Goal: Find specific page/section: Find specific page/section

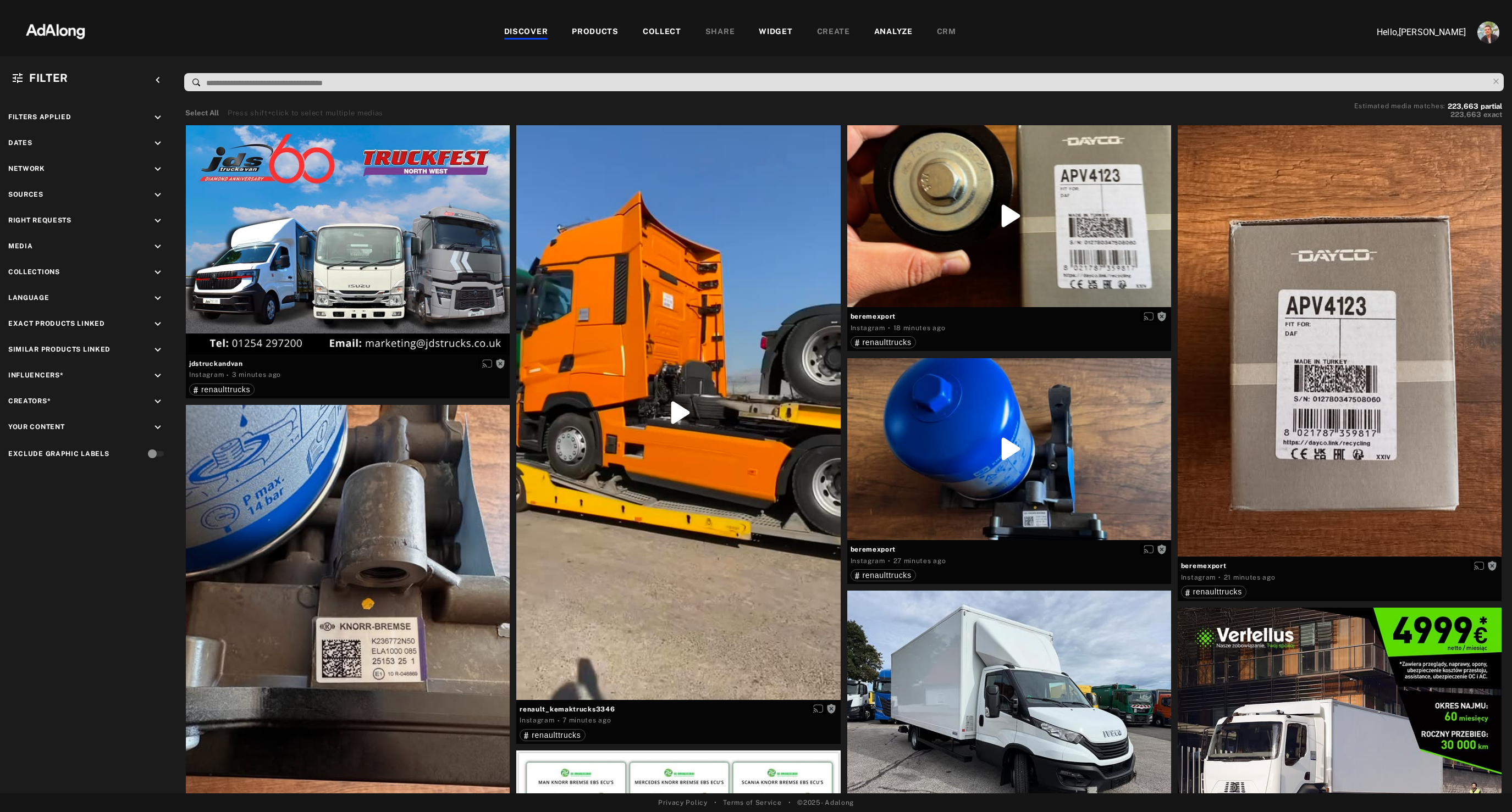
click at [596, 29] on div "PRODUCTS" at bounding box center [595, 32] width 47 height 13
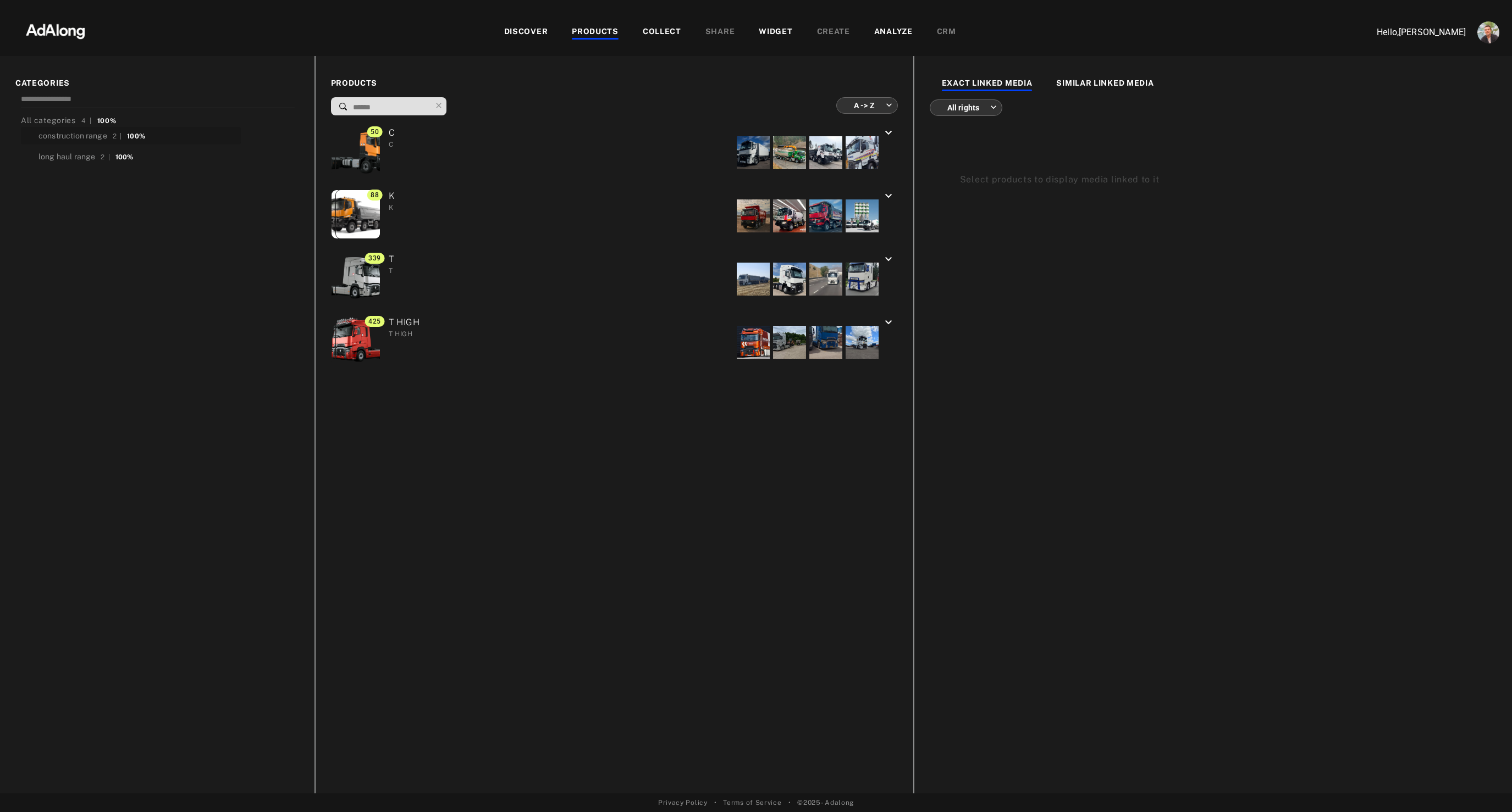
click at [76, 139] on div "construction range" at bounding box center [73, 136] width 69 height 12
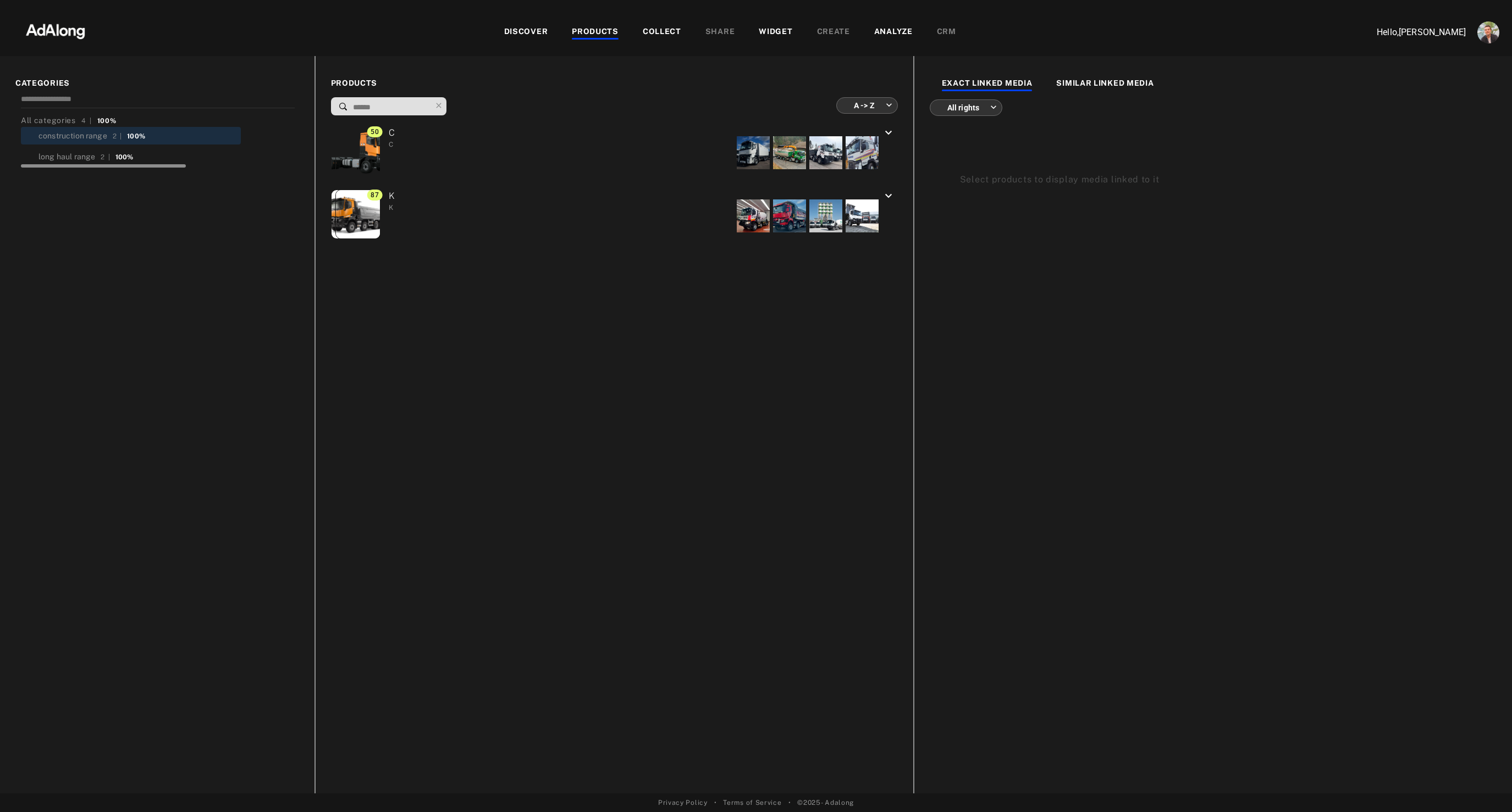
click at [65, 161] on div at bounding box center [160, 165] width 278 height 8
click at [63, 154] on div "long haul range" at bounding box center [67, 157] width 56 height 12
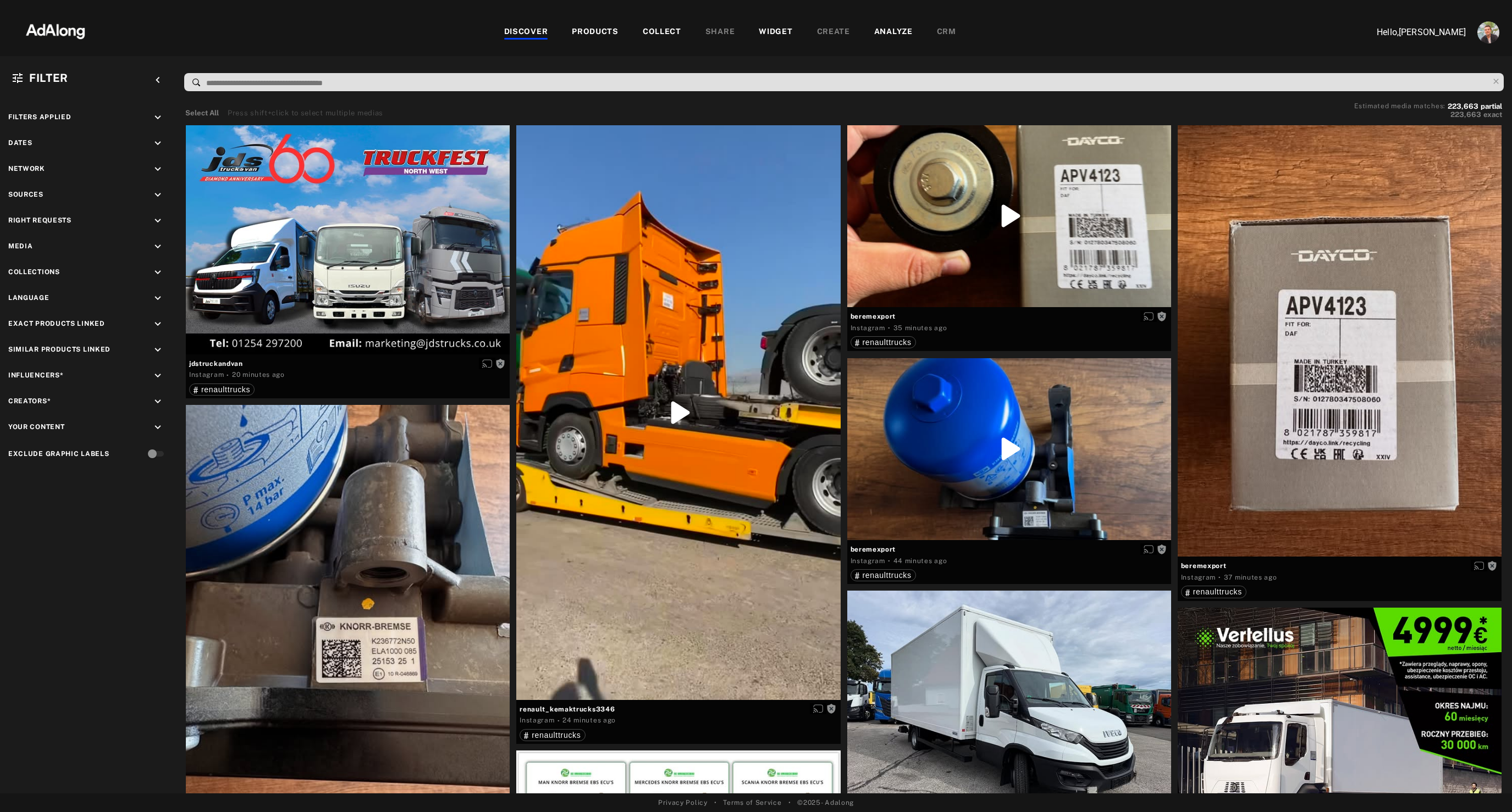
click at [588, 33] on div "PRODUCTS" at bounding box center [595, 32] width 47 height 13
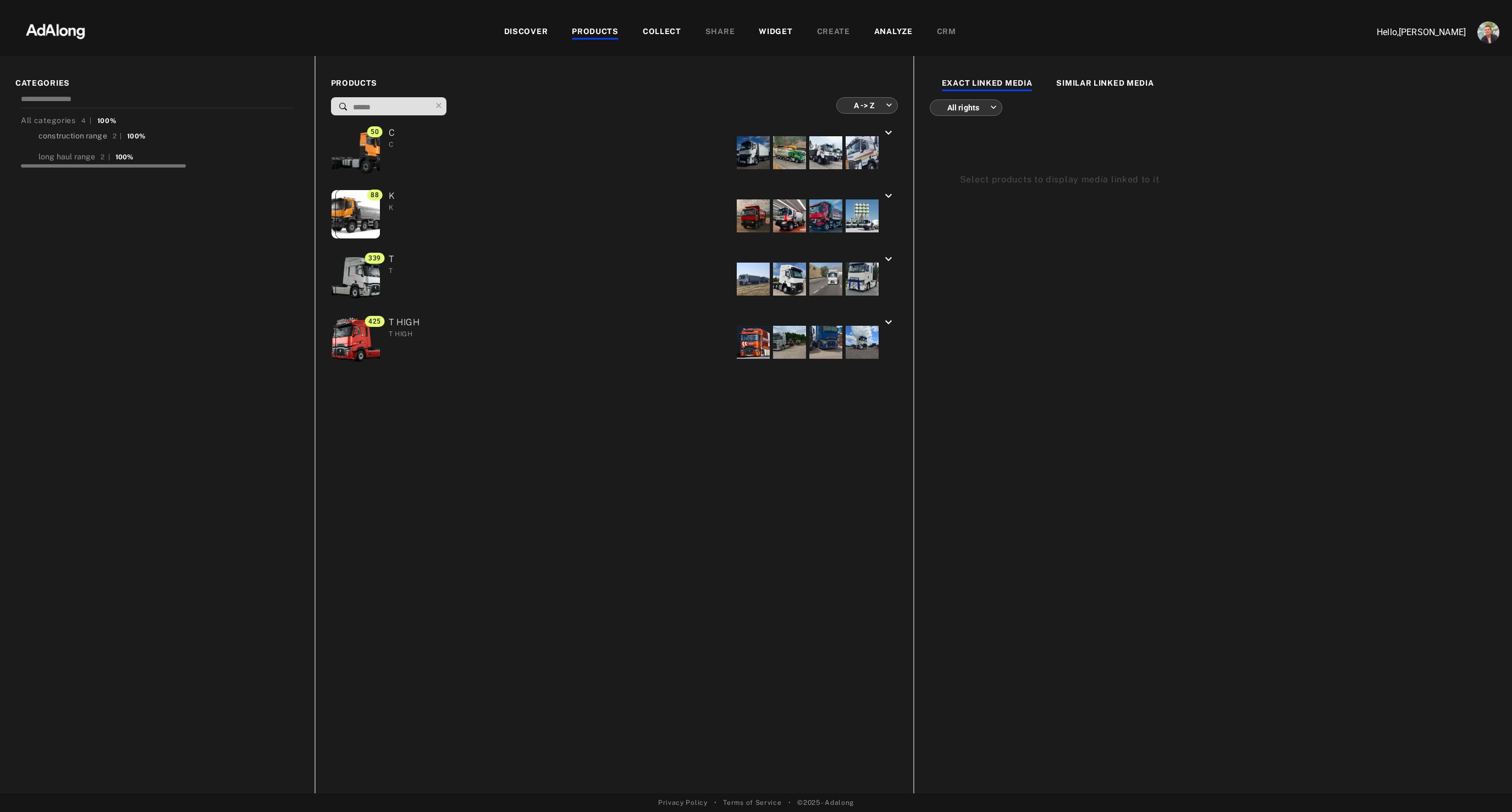
click at [73, 135] on div "construction range" at bounding box center [73, 136] width 69 height 12
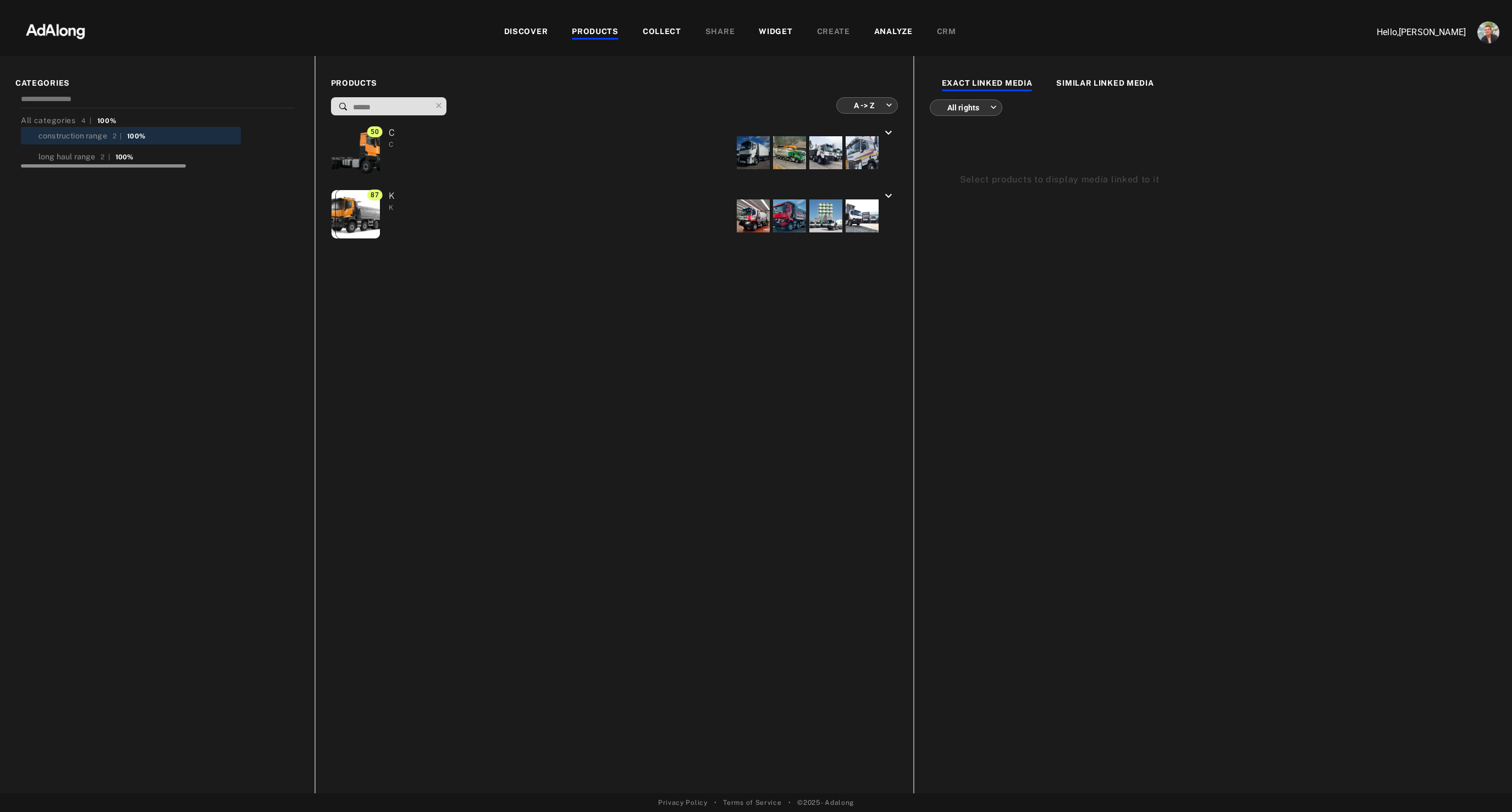
click at [76, 155] on div "long haul range" at bounding box center [67, 157] width 56 height 12
